Goal: Task Accomplishment & Management: Use online tool/utility

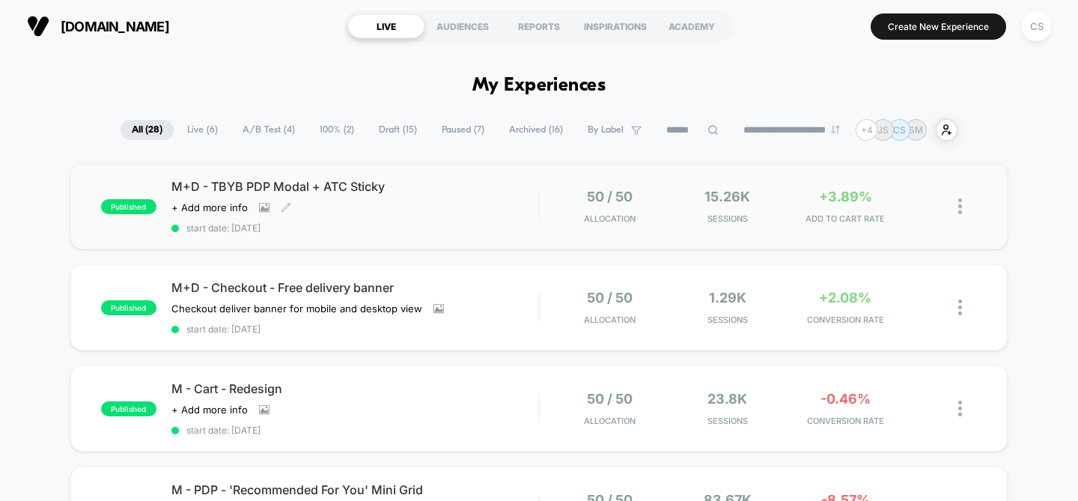
click at [500, 195] on div "M+D - TBYB PDP Modal + ATC Sticky Click to view images Click to edit experience…" at bounding box center [354, 206] width 367 height 55
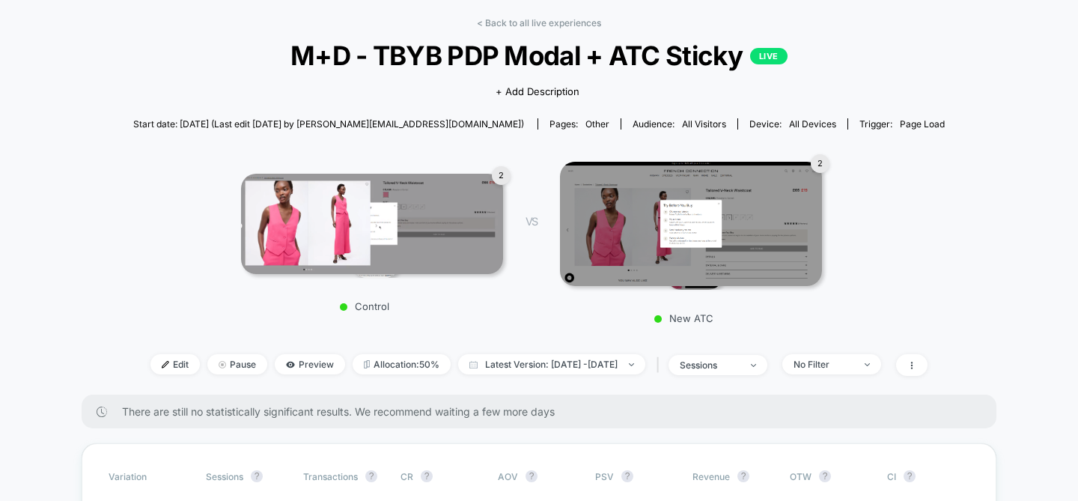
scroll to position [61, 0]
click at [286, 359] on icon at bounding box center [290, 363] width 9 height 9
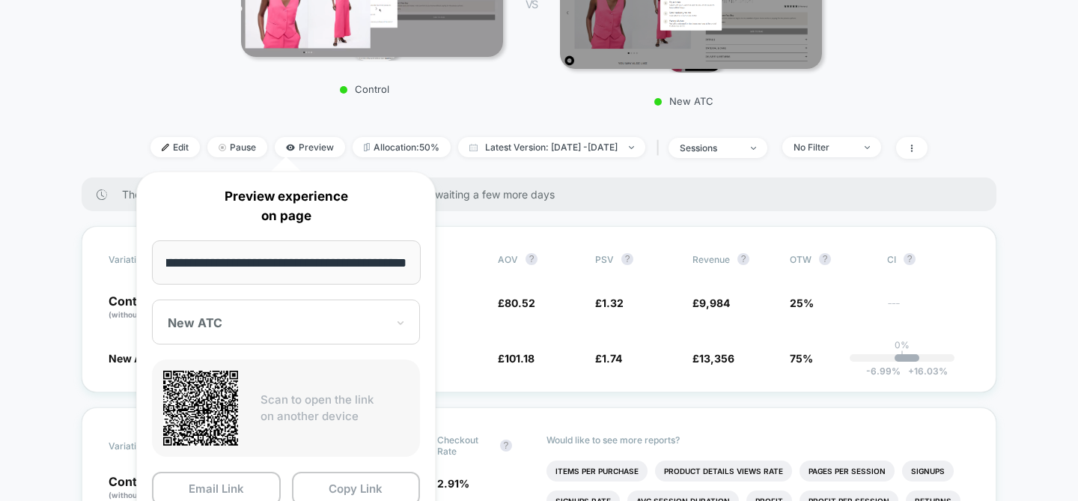
scroll to position [429, 0]
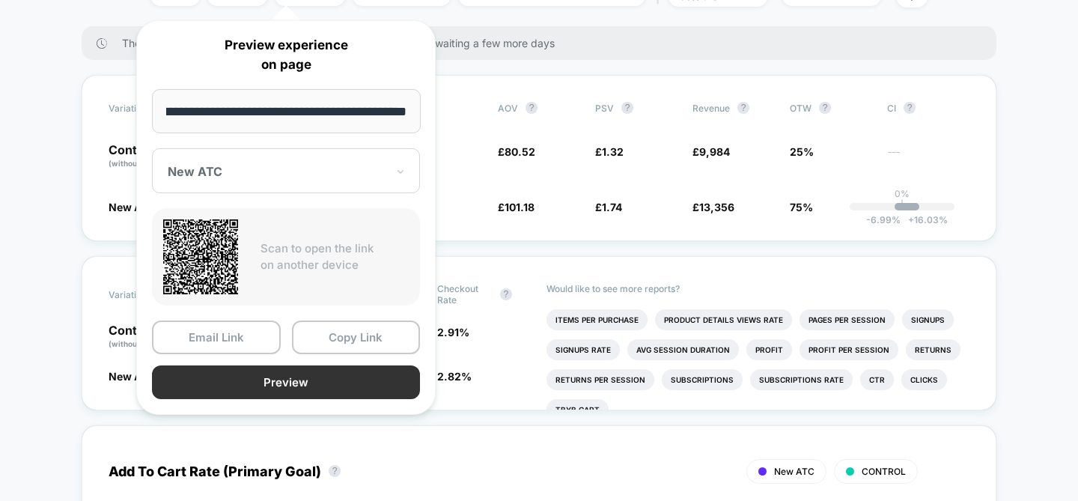
click at [324, 384] on button "Preview" at bounding box center [286, 382] width 268 height 34
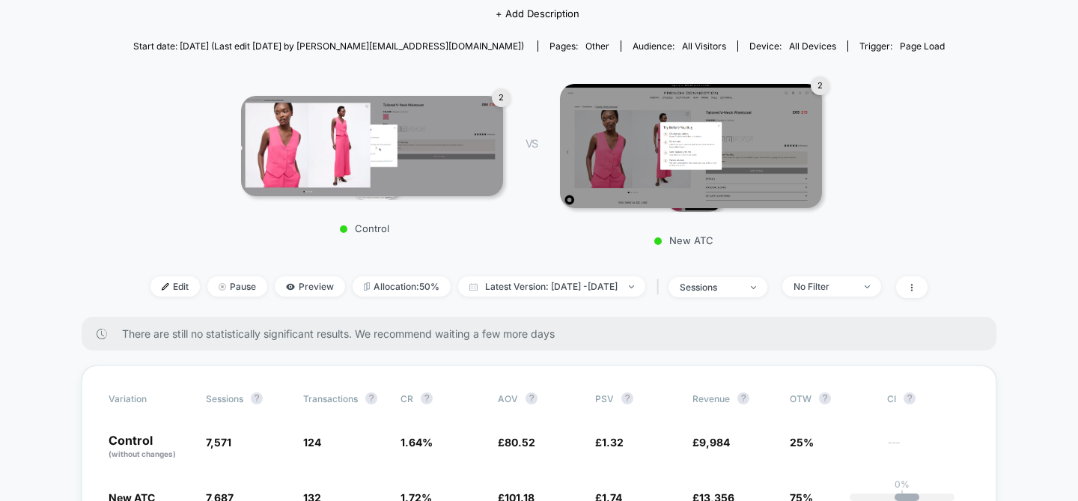
scroll to position [85, 0]
